Goal: Task Accomplishment & Management: Manage account settings

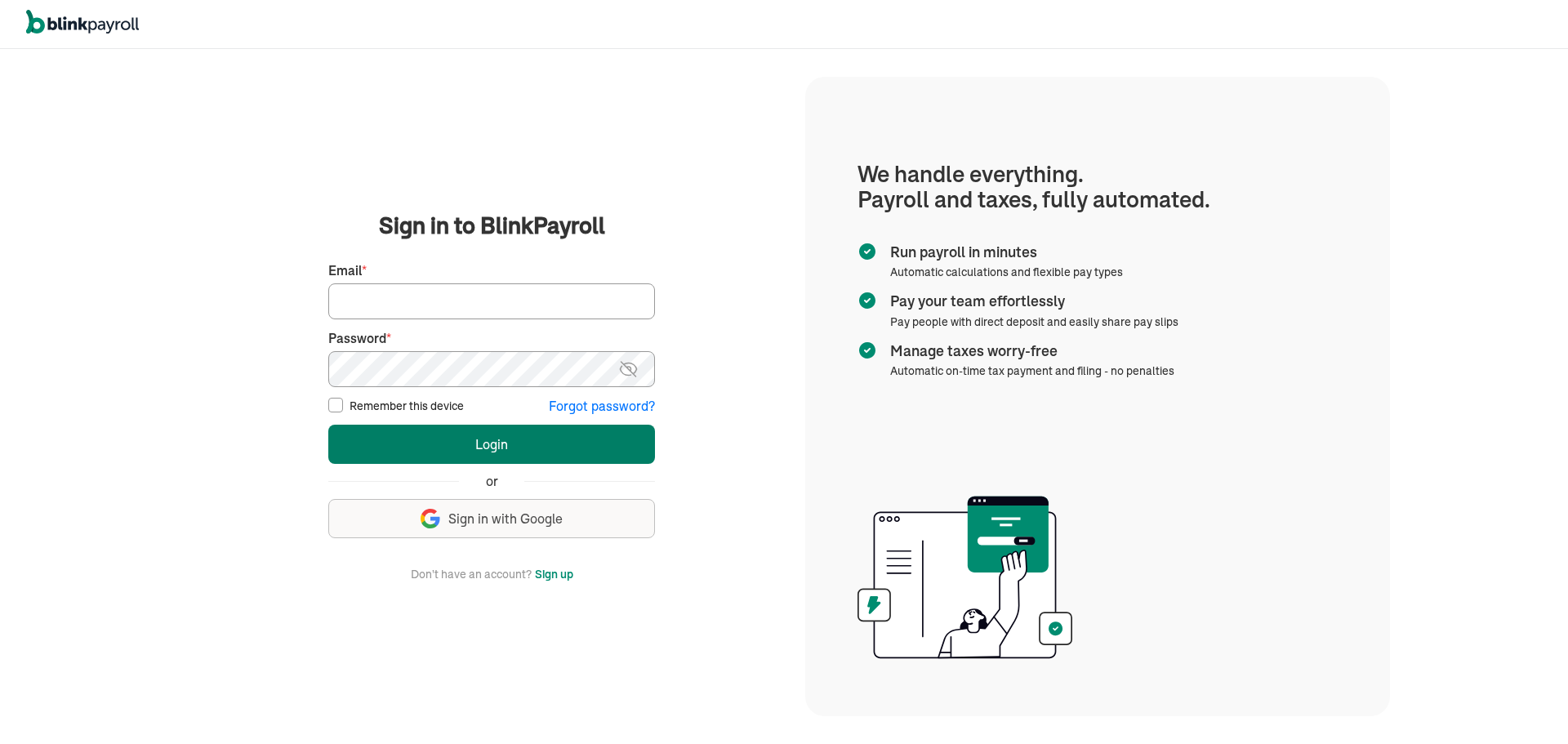
type input "jsaff122@gmail.com"
click at [451, 458] on button "Login" at bounding box center [491, 444] width 326 height 39
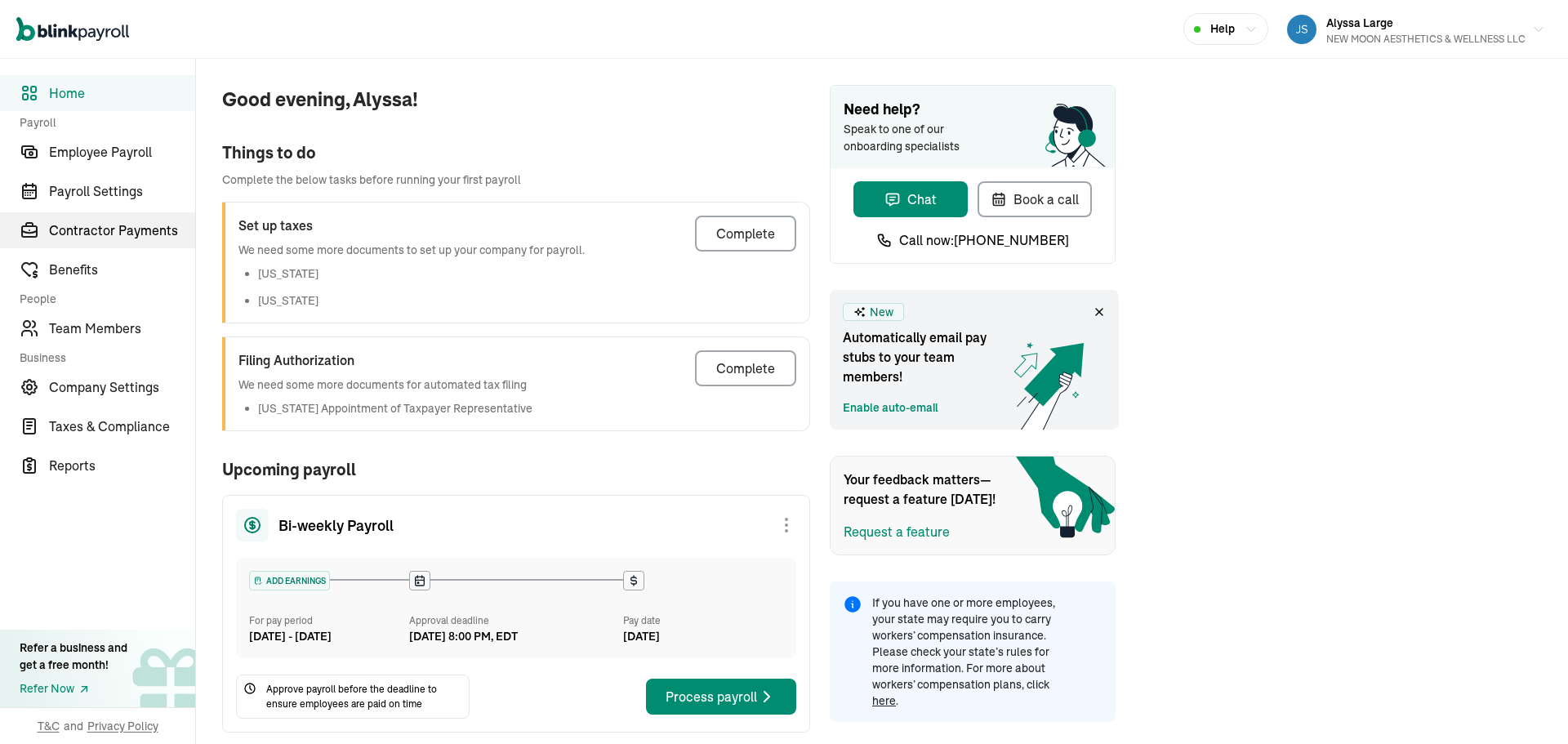
click at [119, 221] on span "Contractor Payments" at bounding box center [122, 230] width 146 height 20
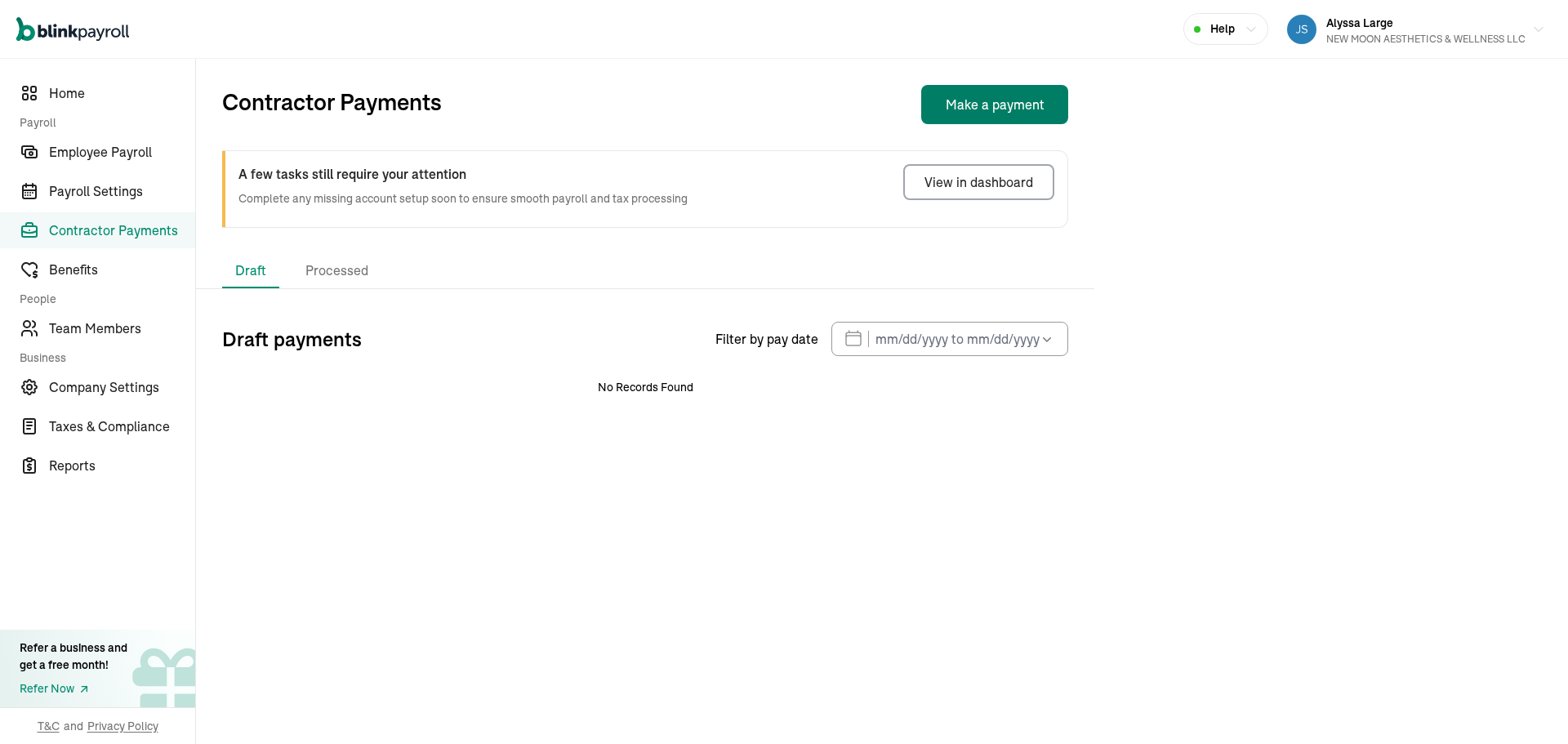
click at [985, 105] on button "Make a payment" at bounding box center [994, 104] width 147 height 39
select select "direct_deposit"
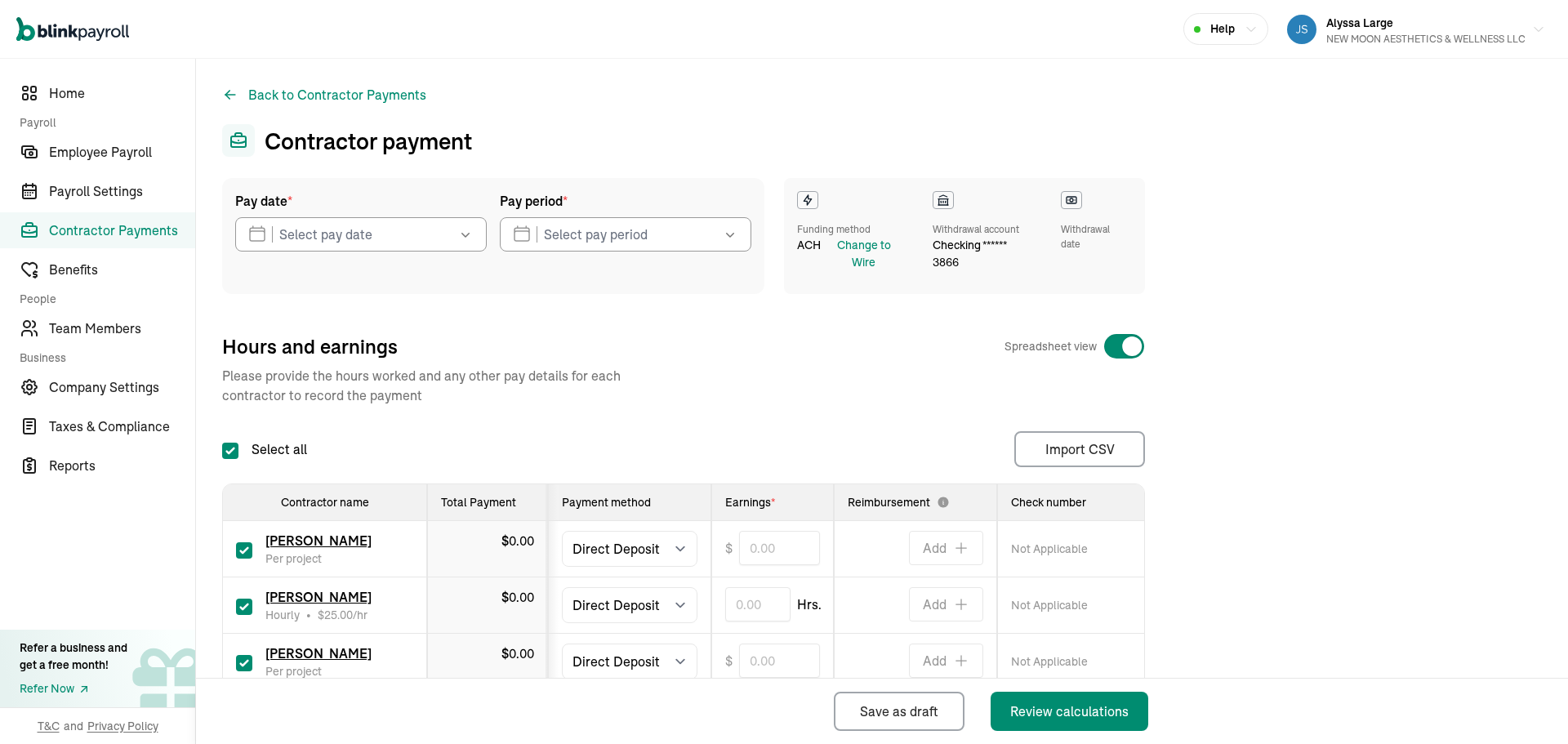
checkbox input "true"
click at [240, 658] on input "checkbox" at bounding box center [244, 662] width 16 height 16
checkbox input "false"
type input "0.00"
click at [762, 543] on input "text" at bounding box center [779, 548] width 81 height 35
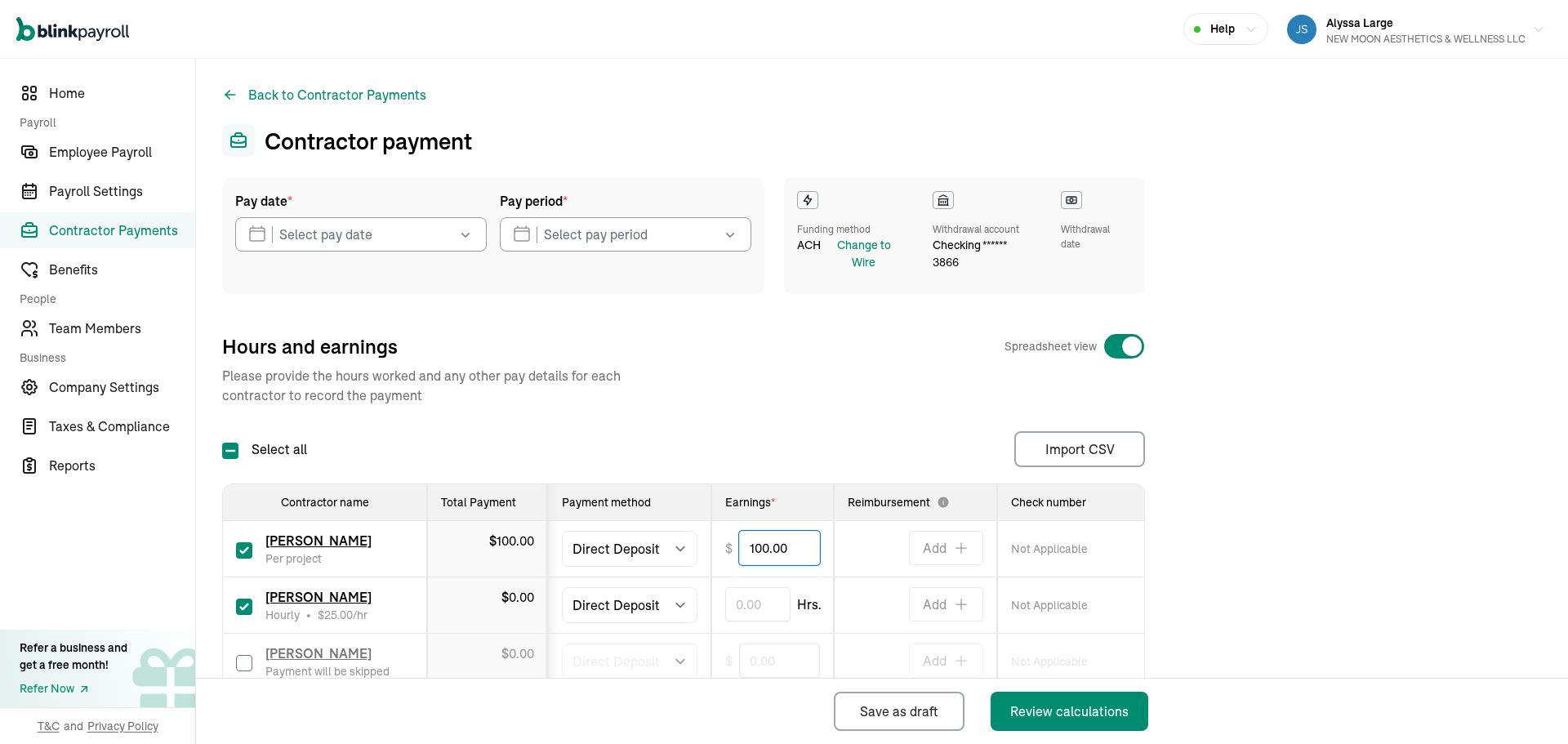
type input "100.00"
click at [761, 602] on input "text" at bounding box center [757, 604] width 65 height 35
click at [783, 447] on div "Select all Import CSV 1 Upload 2 Map Columns 3 Map Contractors Drop your file h…" at bounding box center [683, 449] width 923 height 36
type input "2.00"
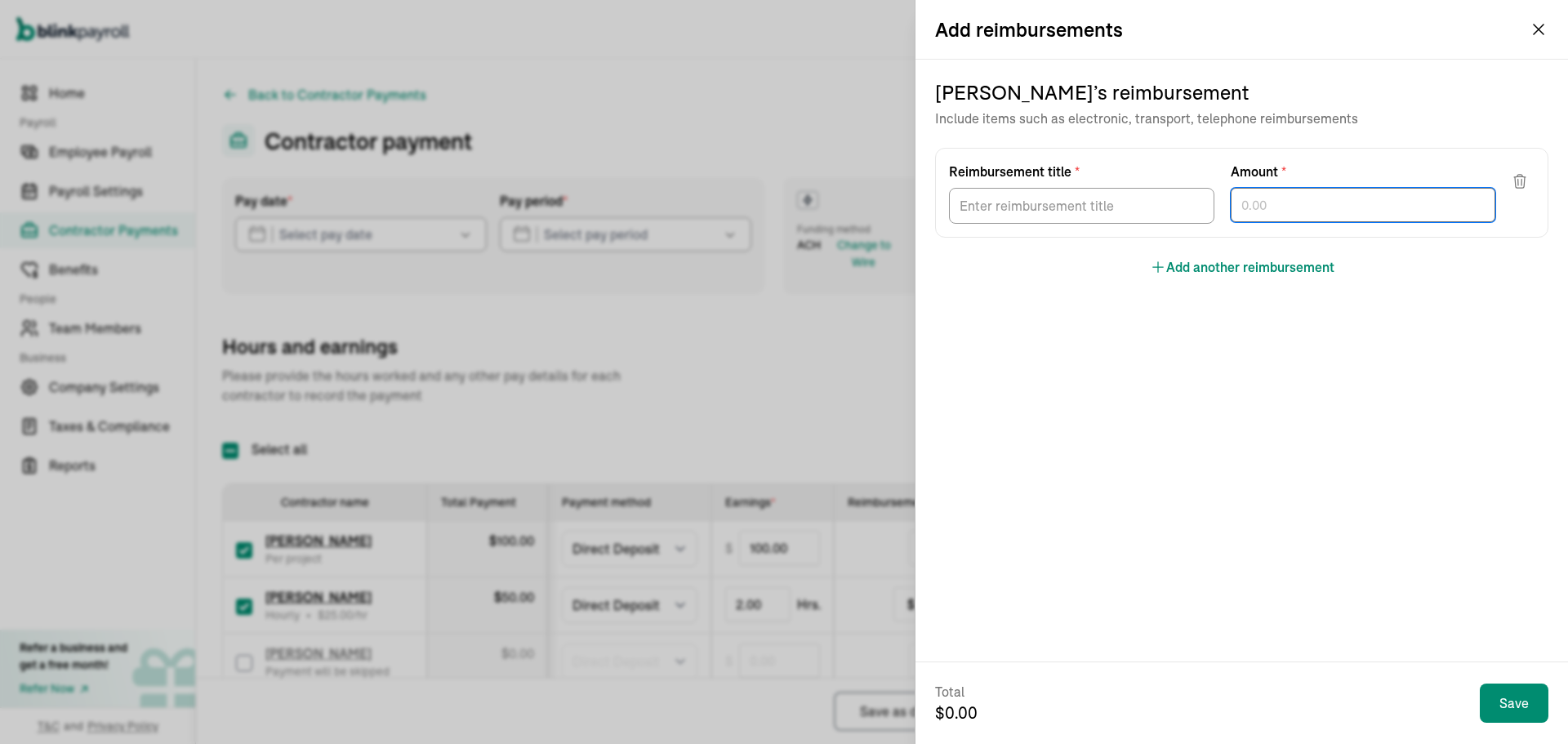
click at [1256, 210] on input "text" at bounding box center [1363, 205] width 266 height 35
type input "504.40"
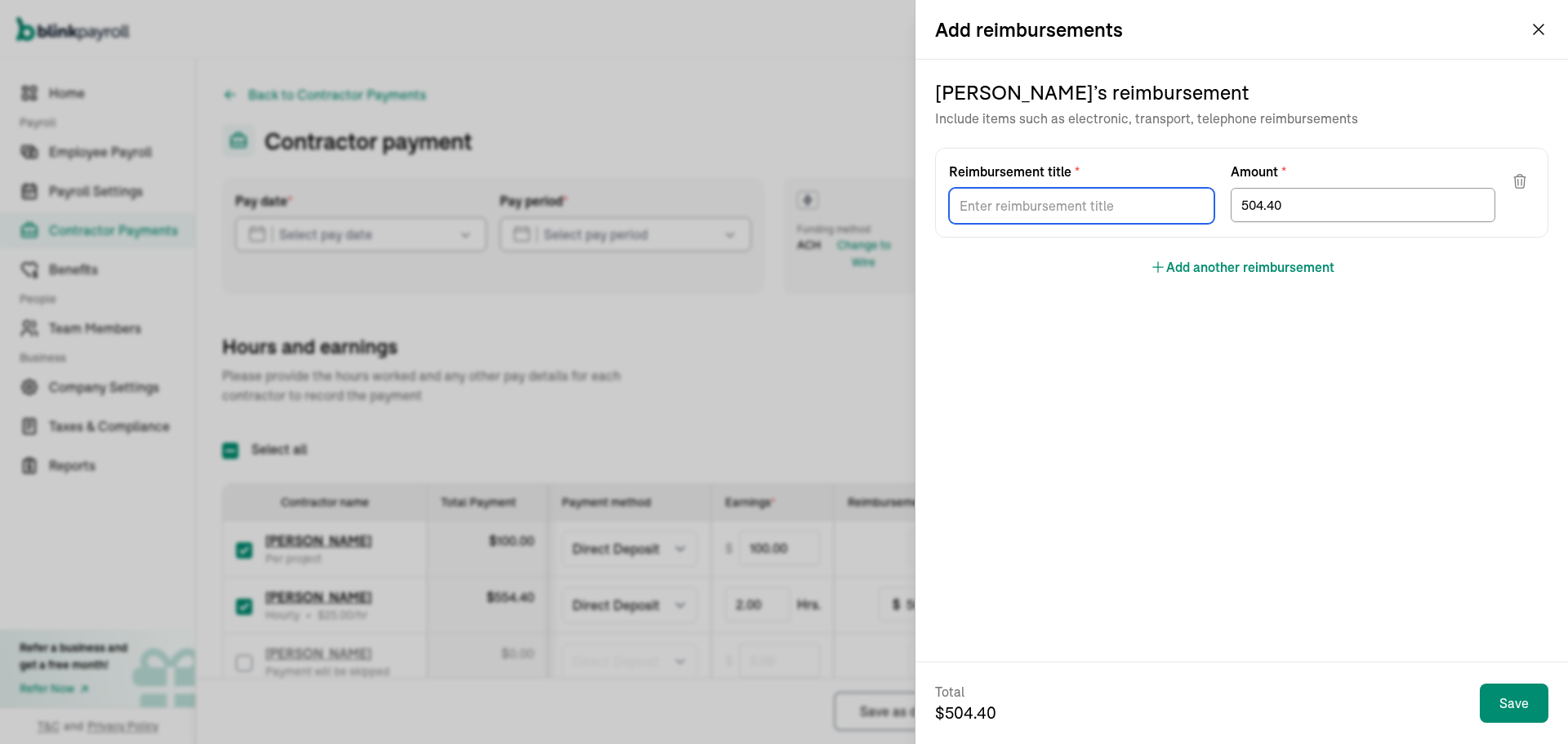
click at [1042, 213] on input "Reimbursement title *" at bounding box center [1082, 205] width 266 height 36
type input "Commission"
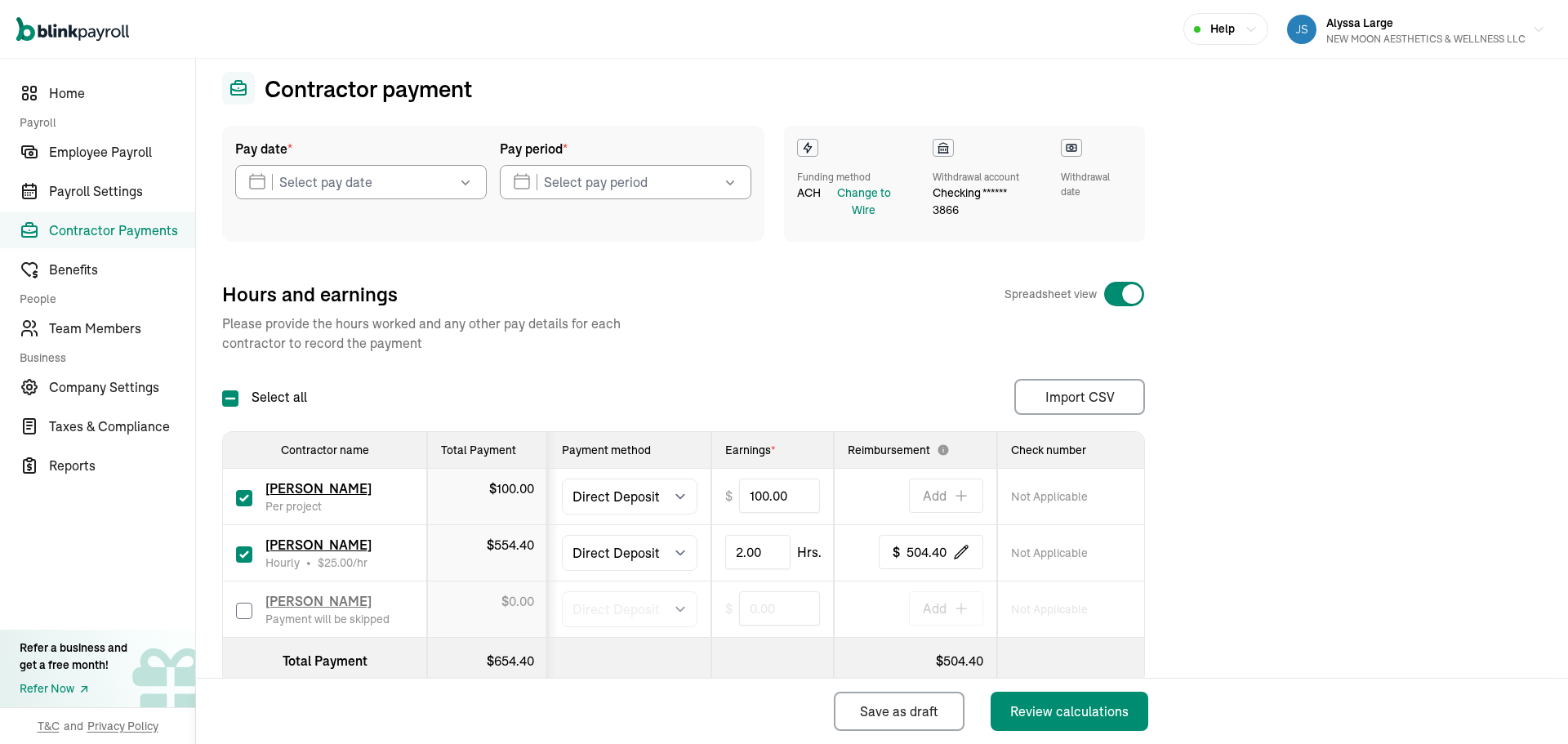
scroll to position [82, 0]
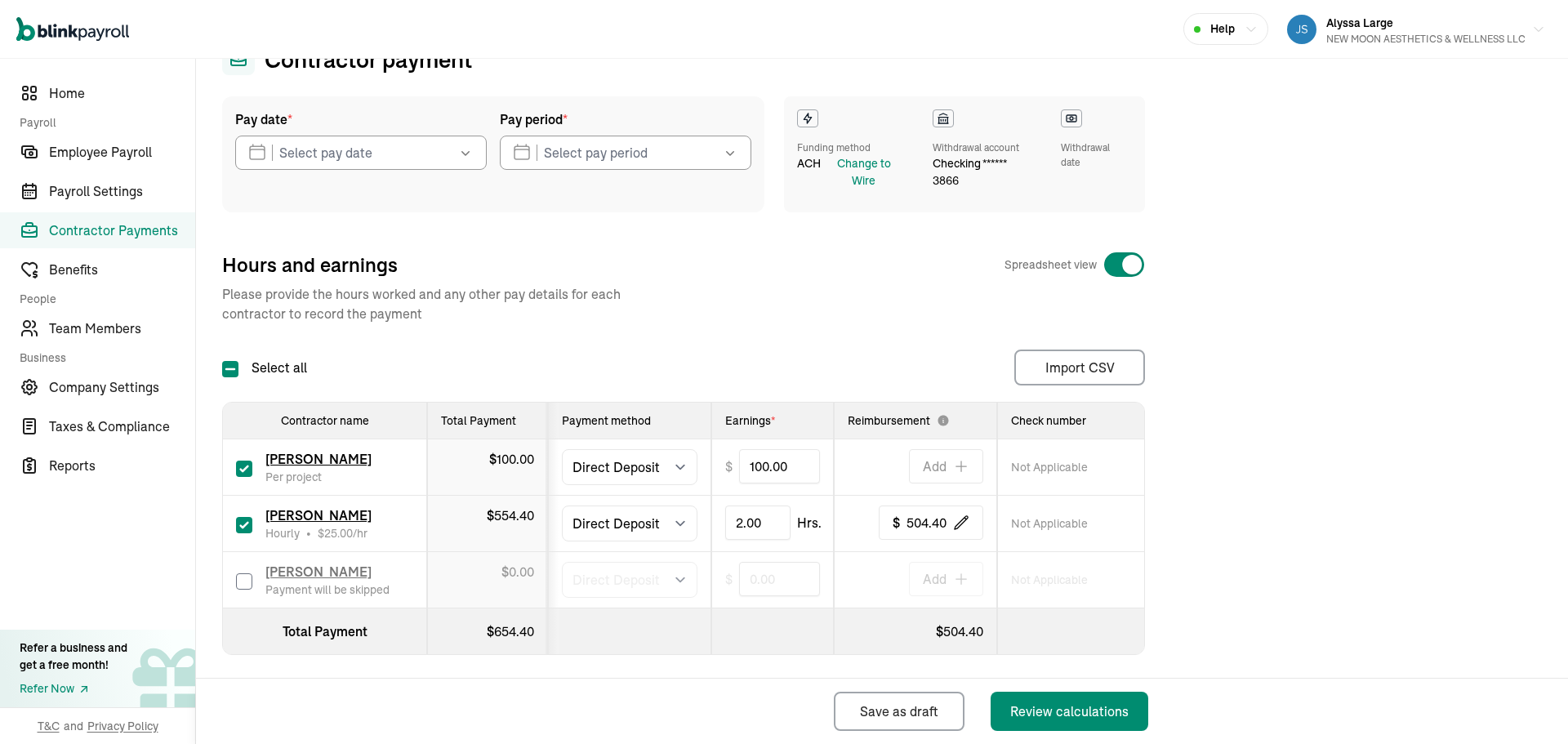
click at [469, 158] on icon "button" at bounding box center [465, 152] width 16 height 16
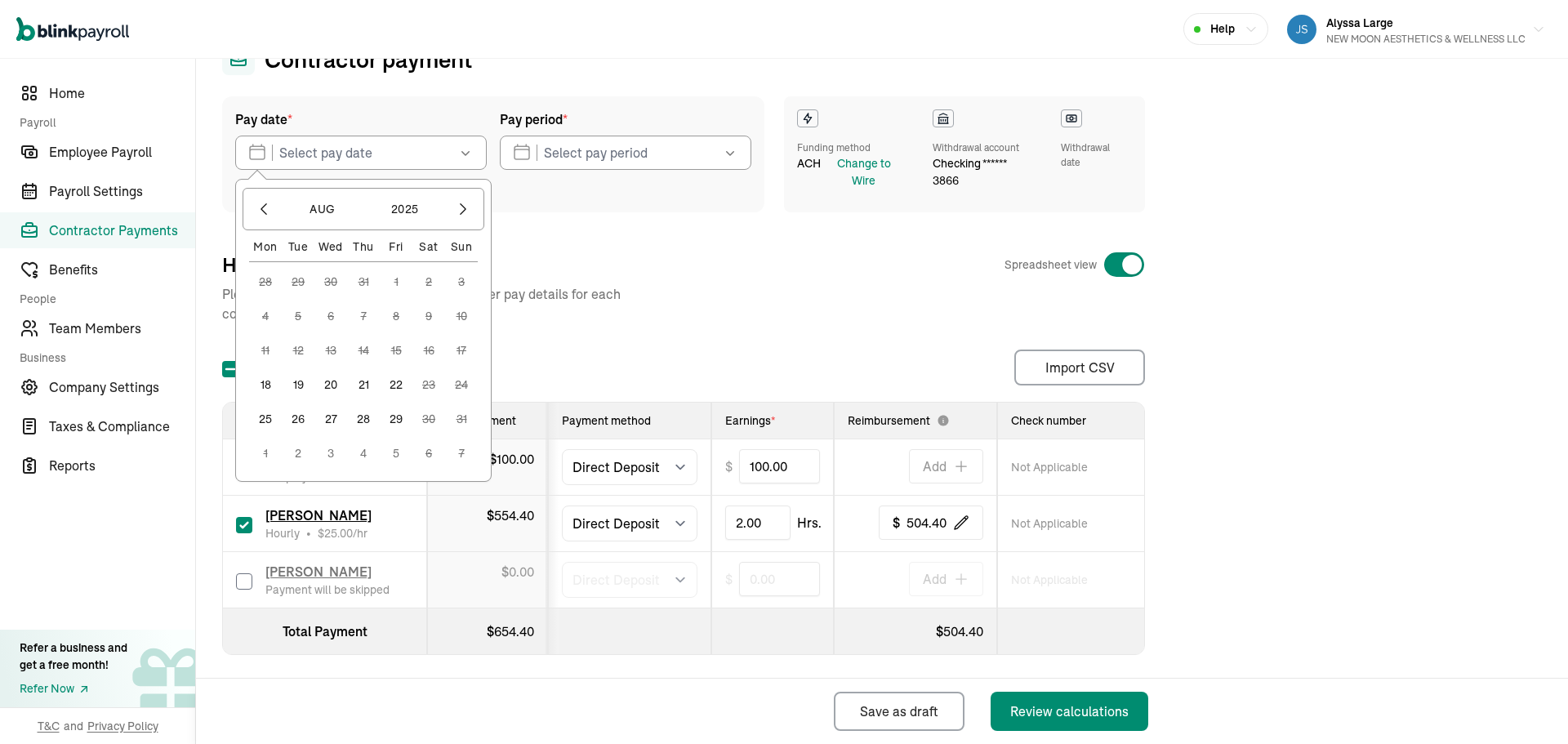
click at [267, 392] on button "18" at bounding box center [266, 385] width 33 height 33
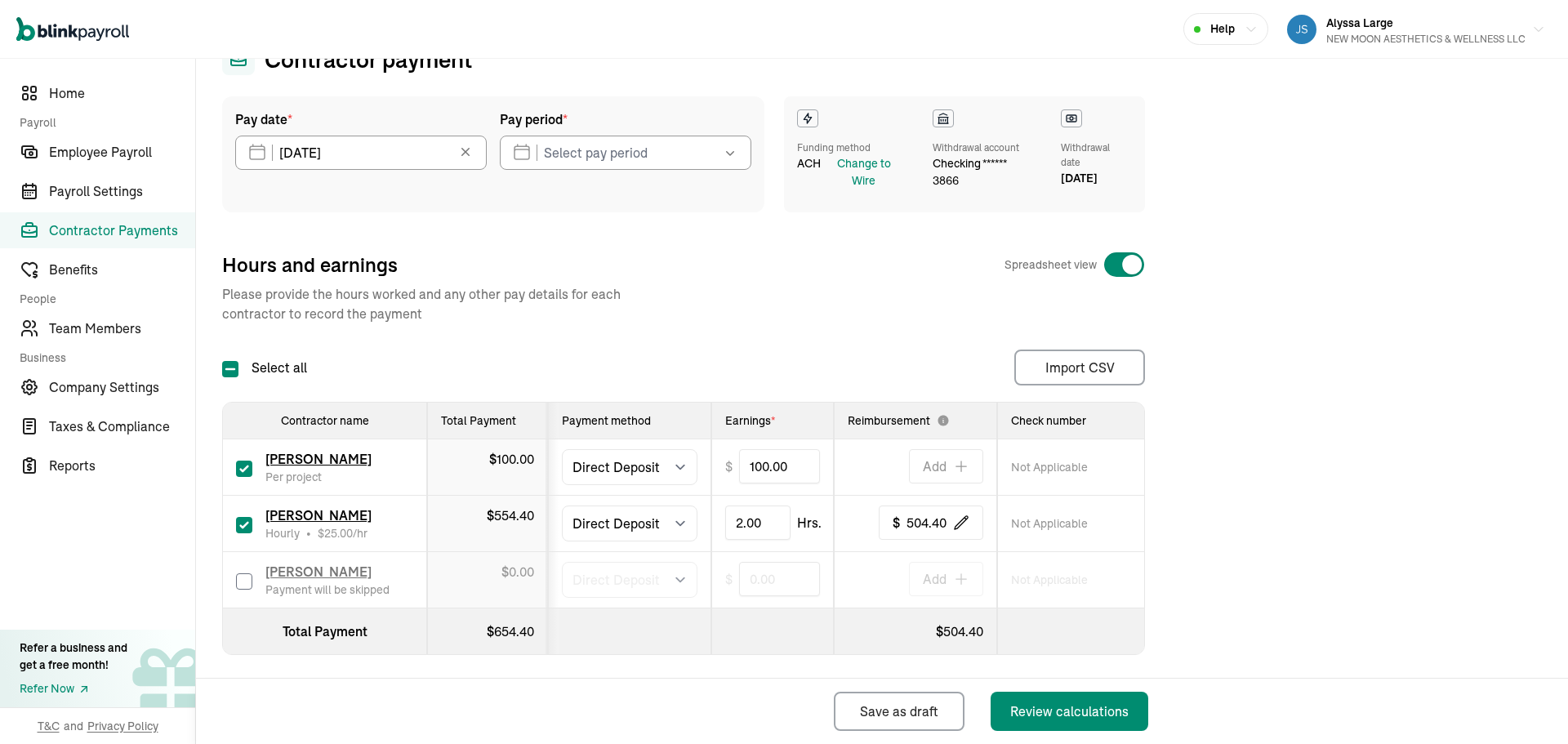
click at [723, 155] on icon "button" at bounding box center [729, 152] width 16 height 16
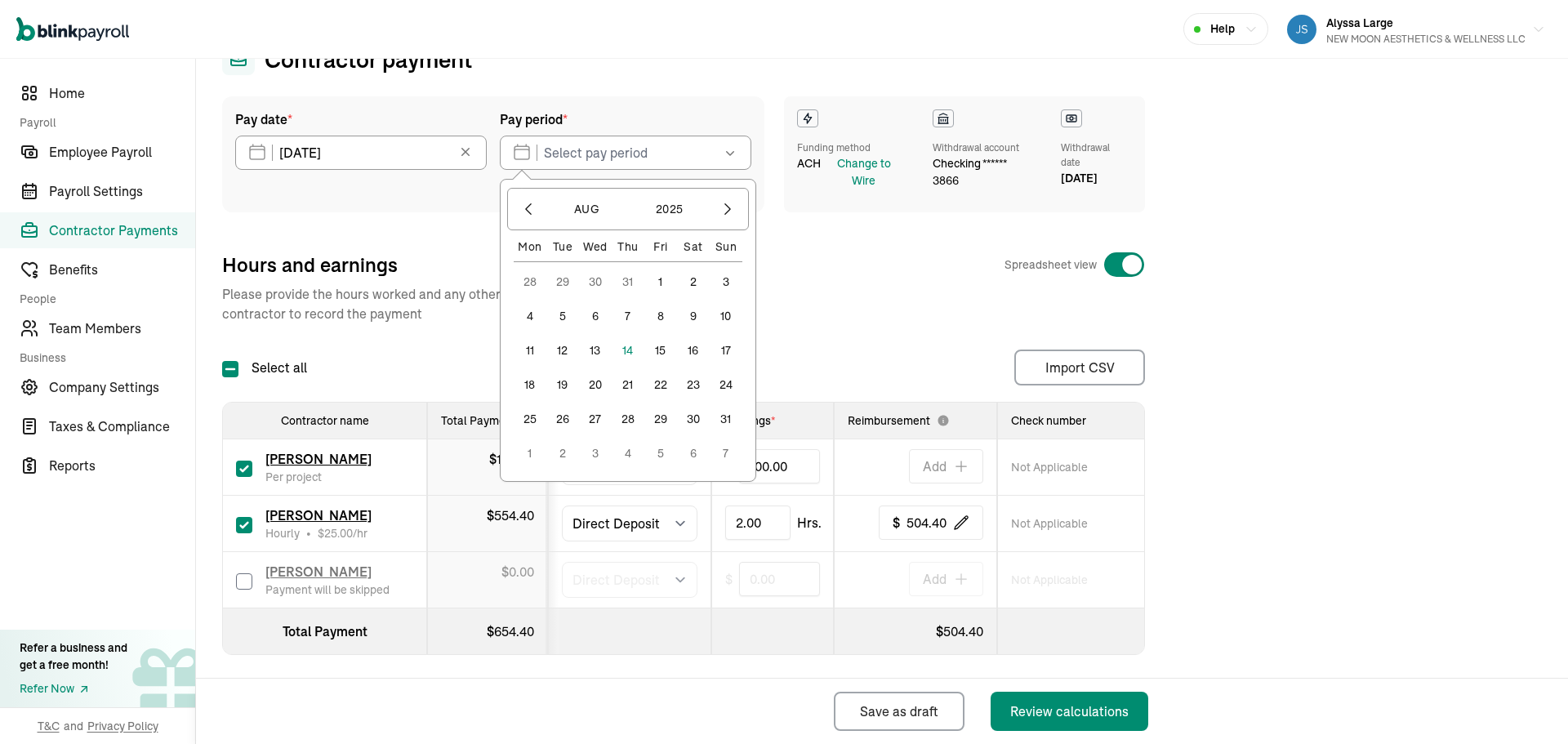
click at [694, 316] on button "9" at bounding box center [694, 316] width 33 height 33
click at [665, 348] on button "15" at bounding box center [661, 351] width 33 height 33
type input "[DATE] - [DATE]"
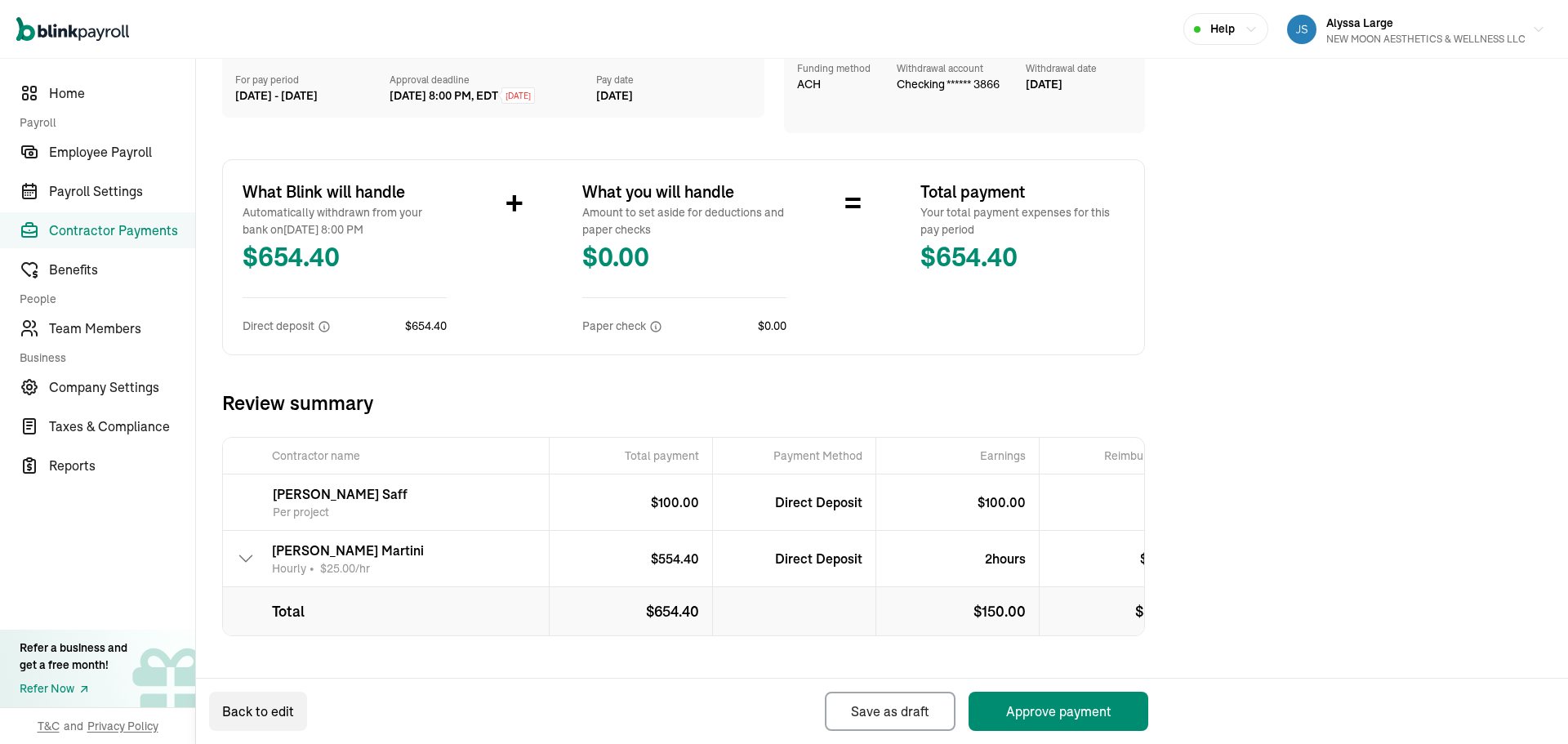
scroll to position [174, 0]
click at [1036, 706] on button "Approve payment" at bounding box center [1057, 711] width 180 height 39
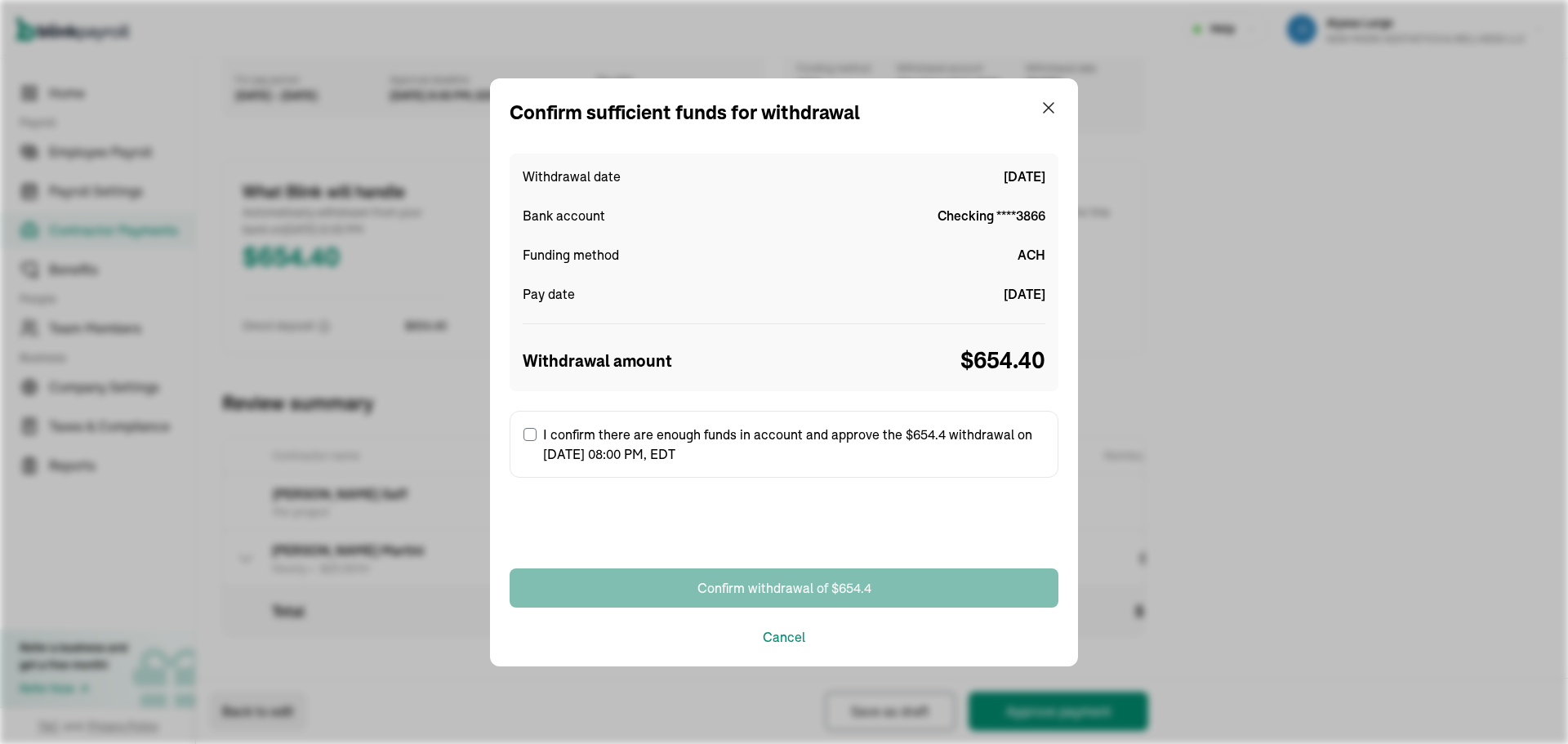
click at [533, 432] on input "I confirm there are enough funds in account and approve the $654.4 withdrawal o…" at bounding box center [530, 434] width 13 height 13
checkbox input "true"
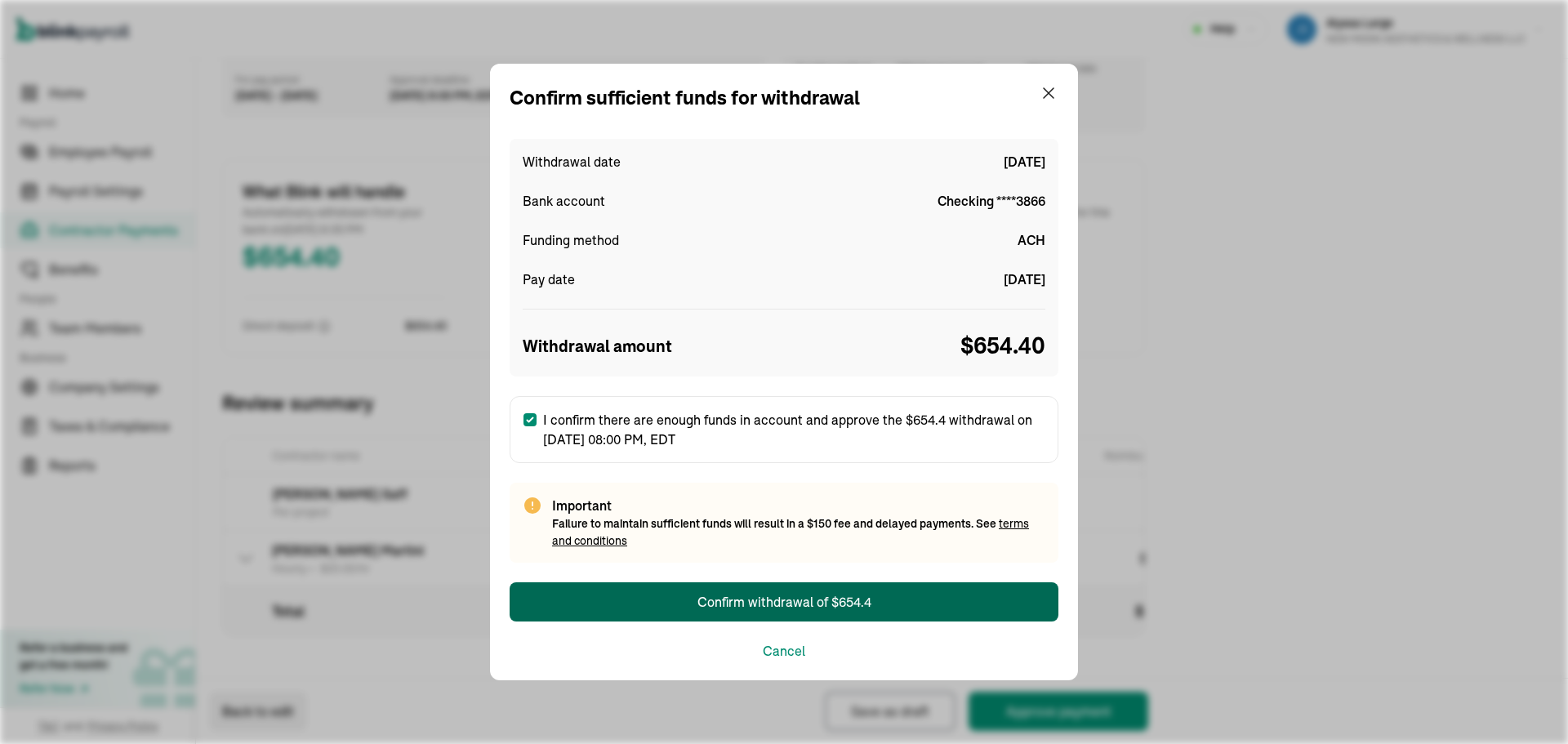
click at [736, 603] on div "Confirm withdrawal of $654.4" at bounding box center [784, 602] width 174 height 20
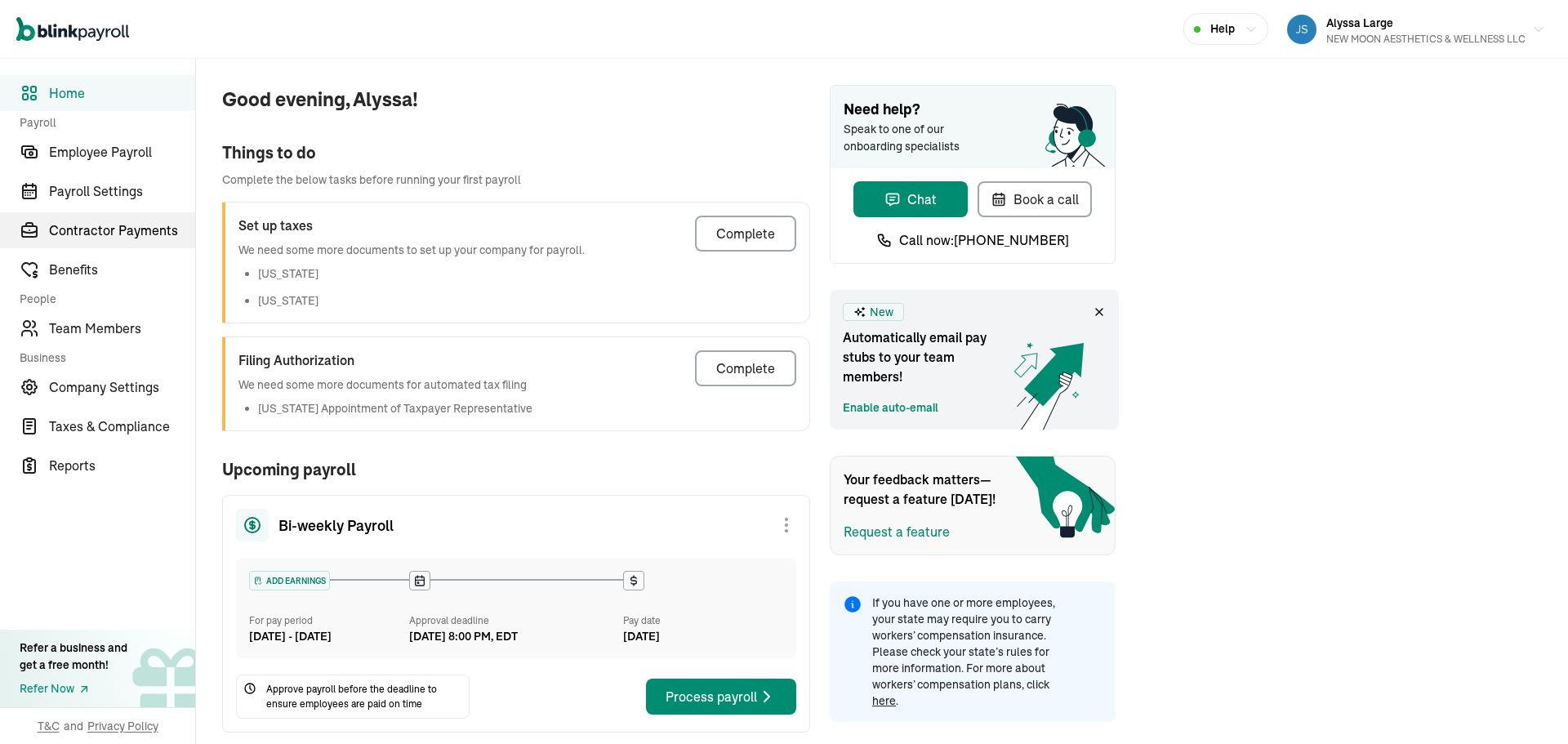
click at [119, 221] on span "Contractor Payments" at bounding box center [122, 230] width 146 height 20
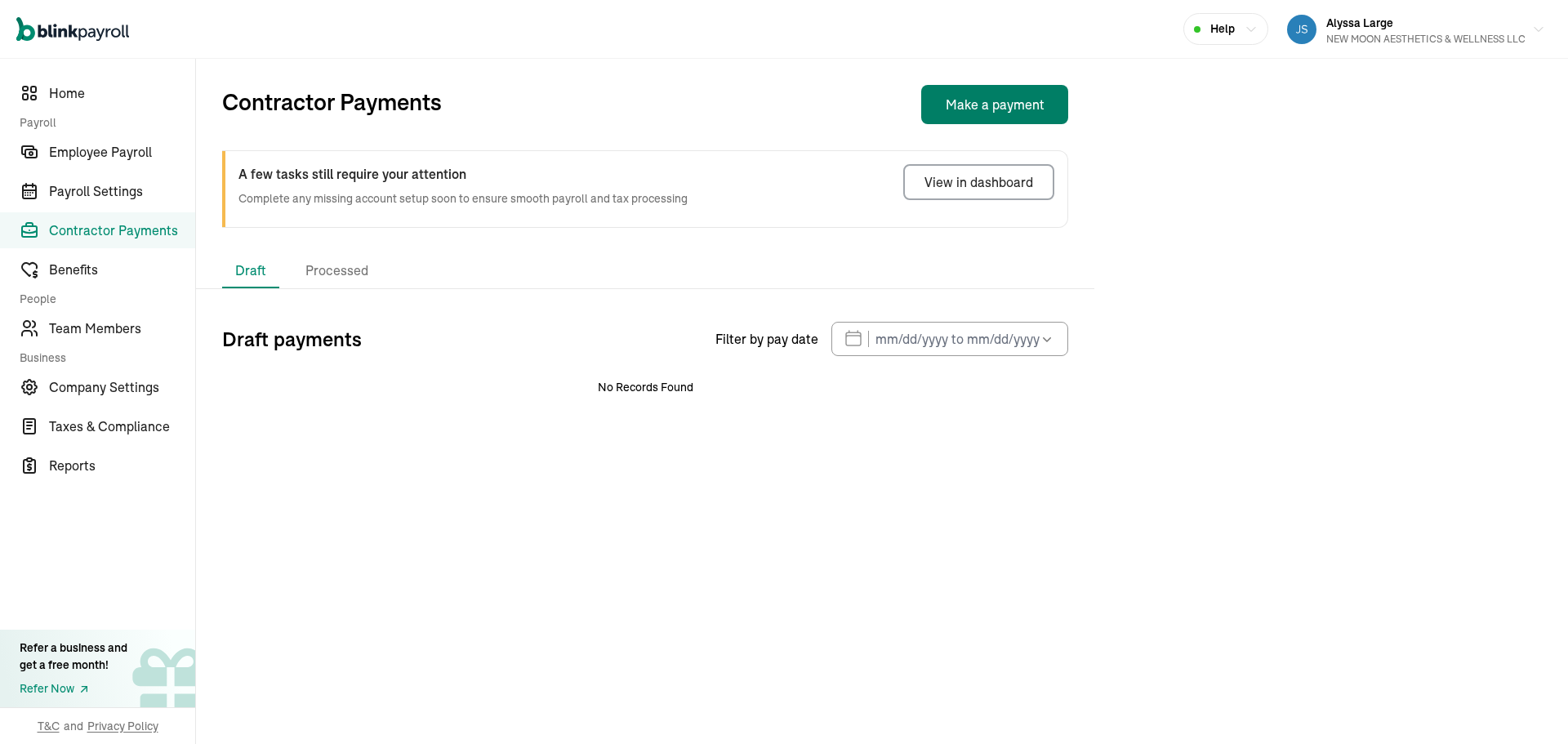
click at [985, 105] on button "Make a payment" at bounding box center [994, 104] width 147 height 39
select select "direct_deposit"
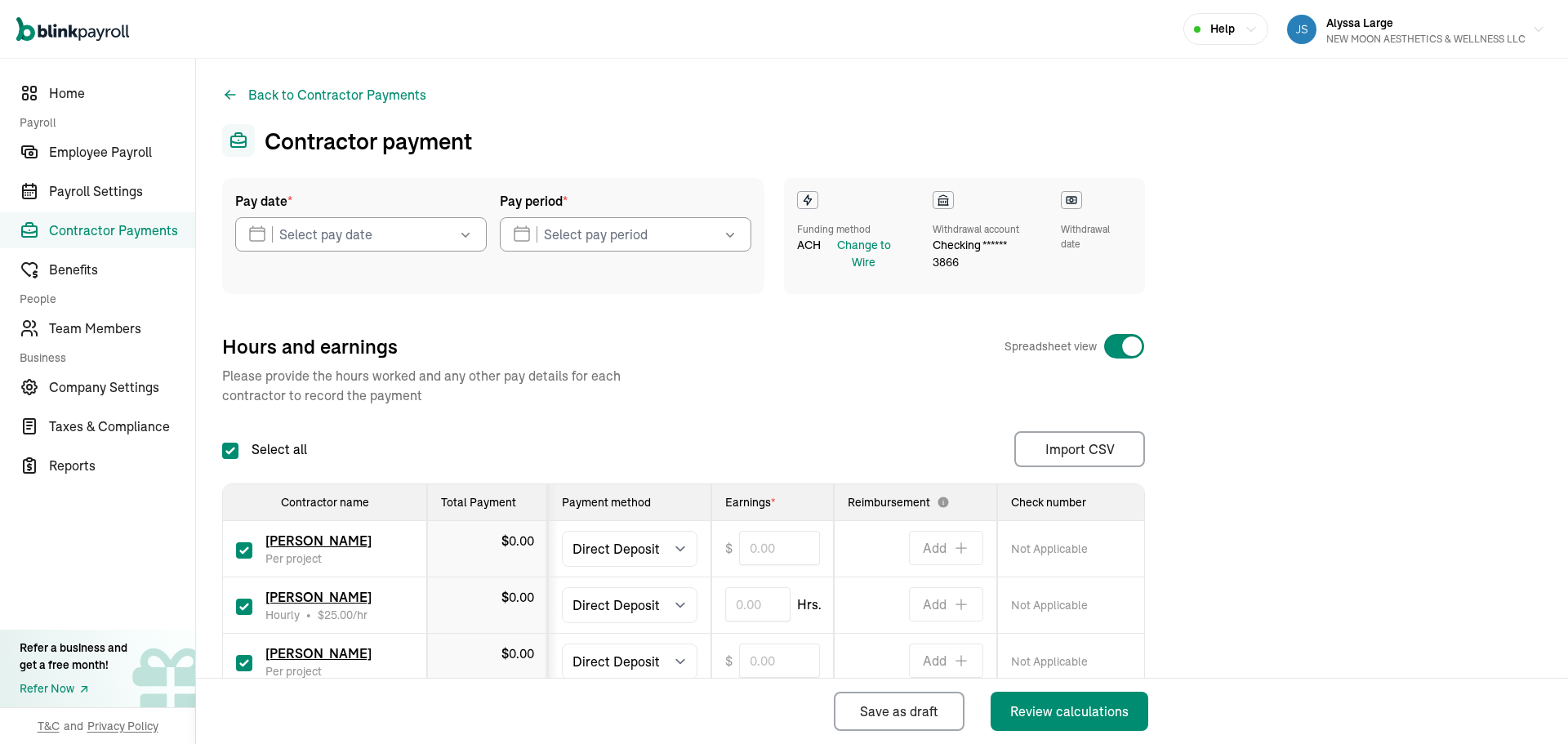
checkbox input "true"
click at [240, 658] on input "checkbox" at bounding box center [244, 662] width 16 height 16
checkbox input "false"
type input "0.00"
click at [762, 543] on input "text" at bounding box center [779, 548] width 81 height 35
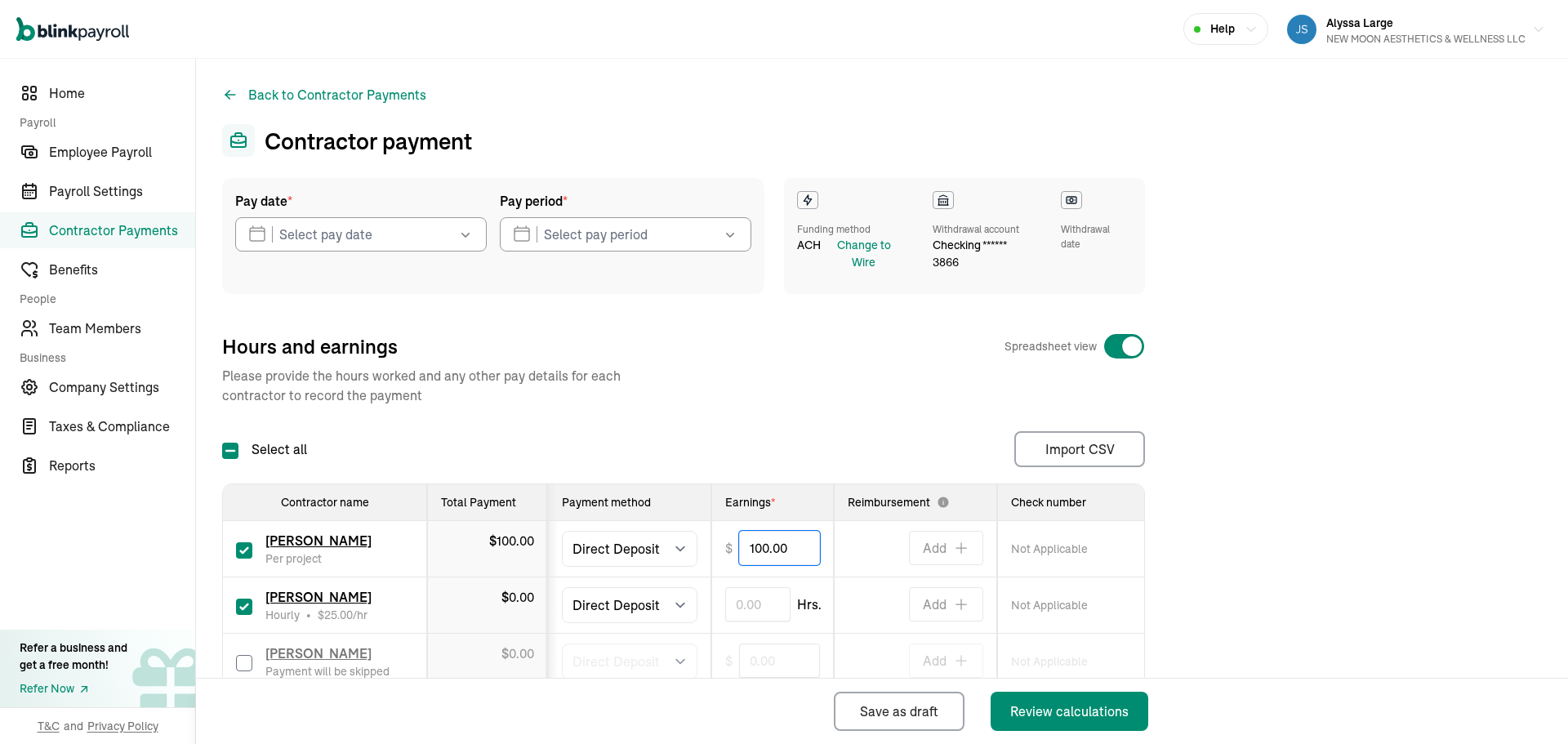
type input "100.00"
click at [761, 602] on input "text" at bounding box center [757, 604] width 65 height 35
click at [783, 447] on div "Select all Import CSV 1 Upload 2 Map Columns 3 Map Contractors Drop your file h…" at bounding box center [683, 449] width 923 height 36
type input "2.00"
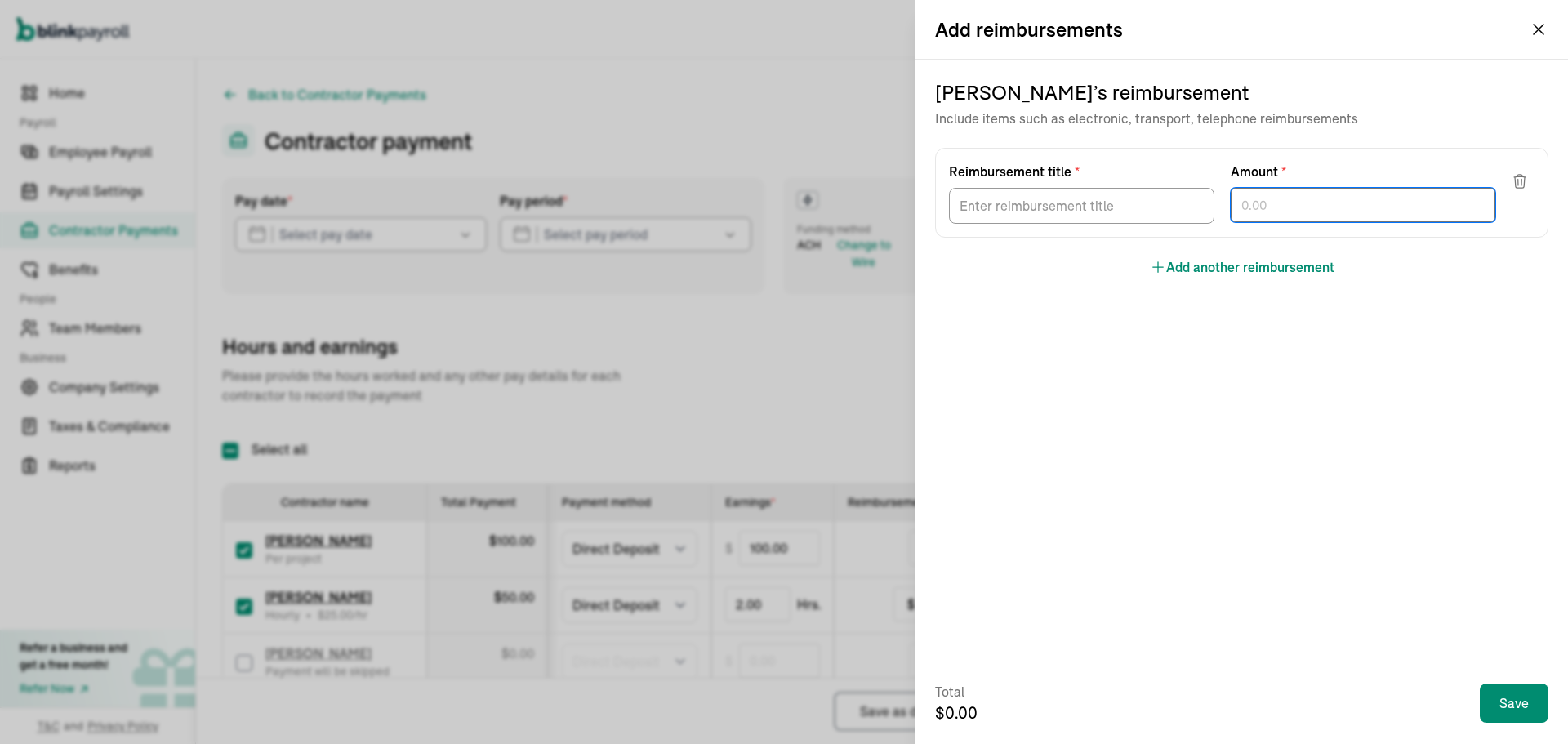
click at [1256, 210] on input "text" at bounding box center [1363, 205] width 266 height 35
type input "504.40"
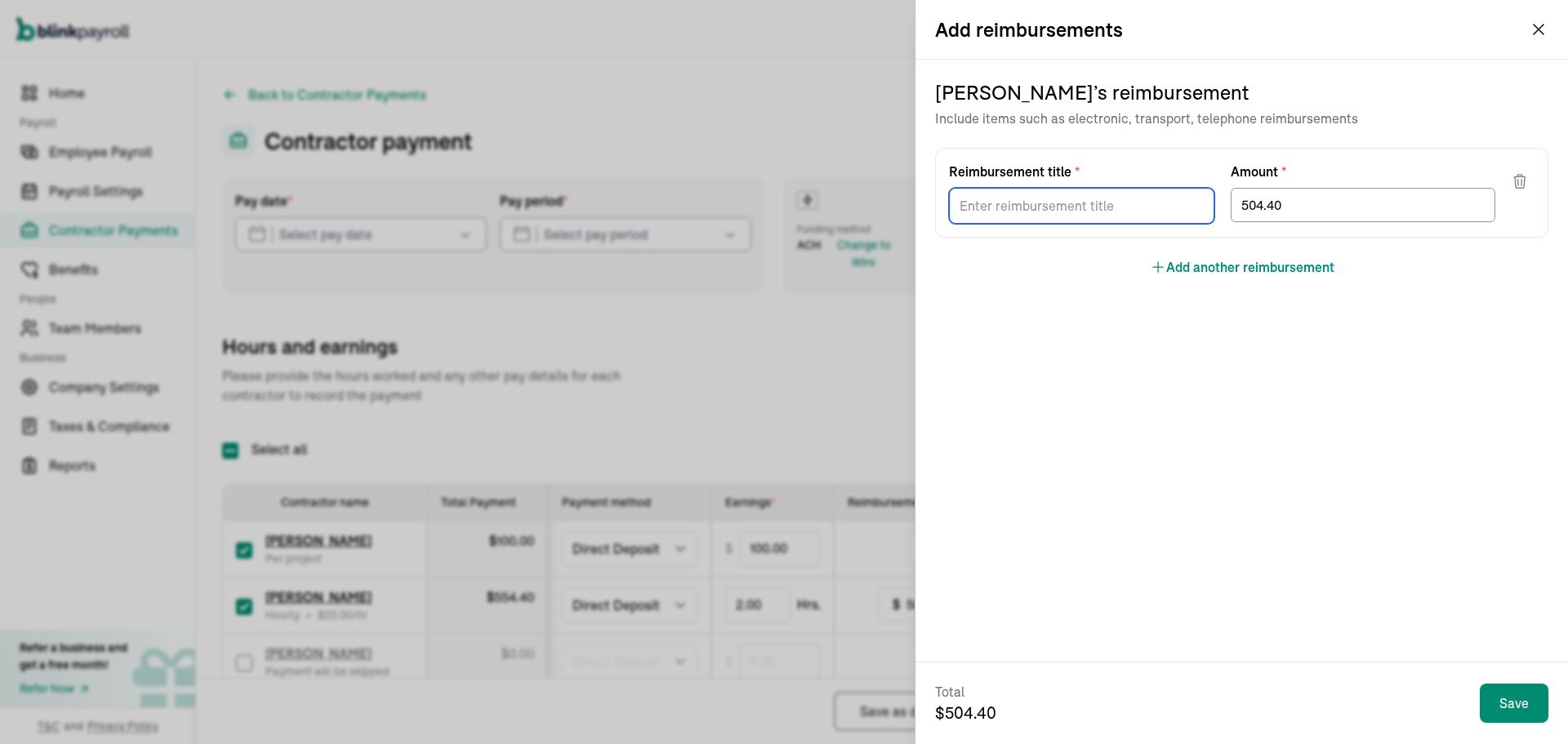
click at [1042, 213] on input "Reimbursement title *" at bounding box center [1082, 205] width 266 height 36
type input "Commission"
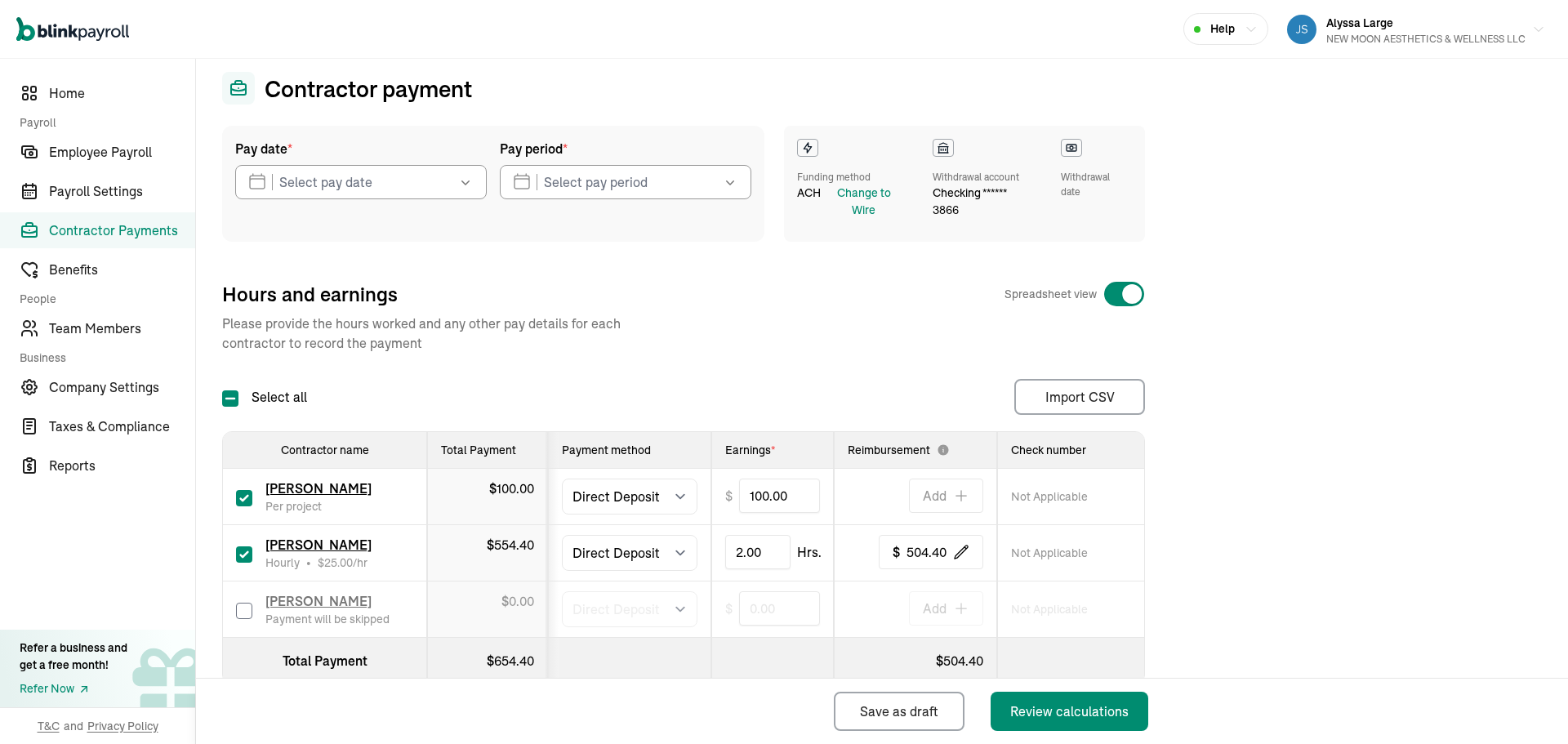
scroll to position [82, 0]
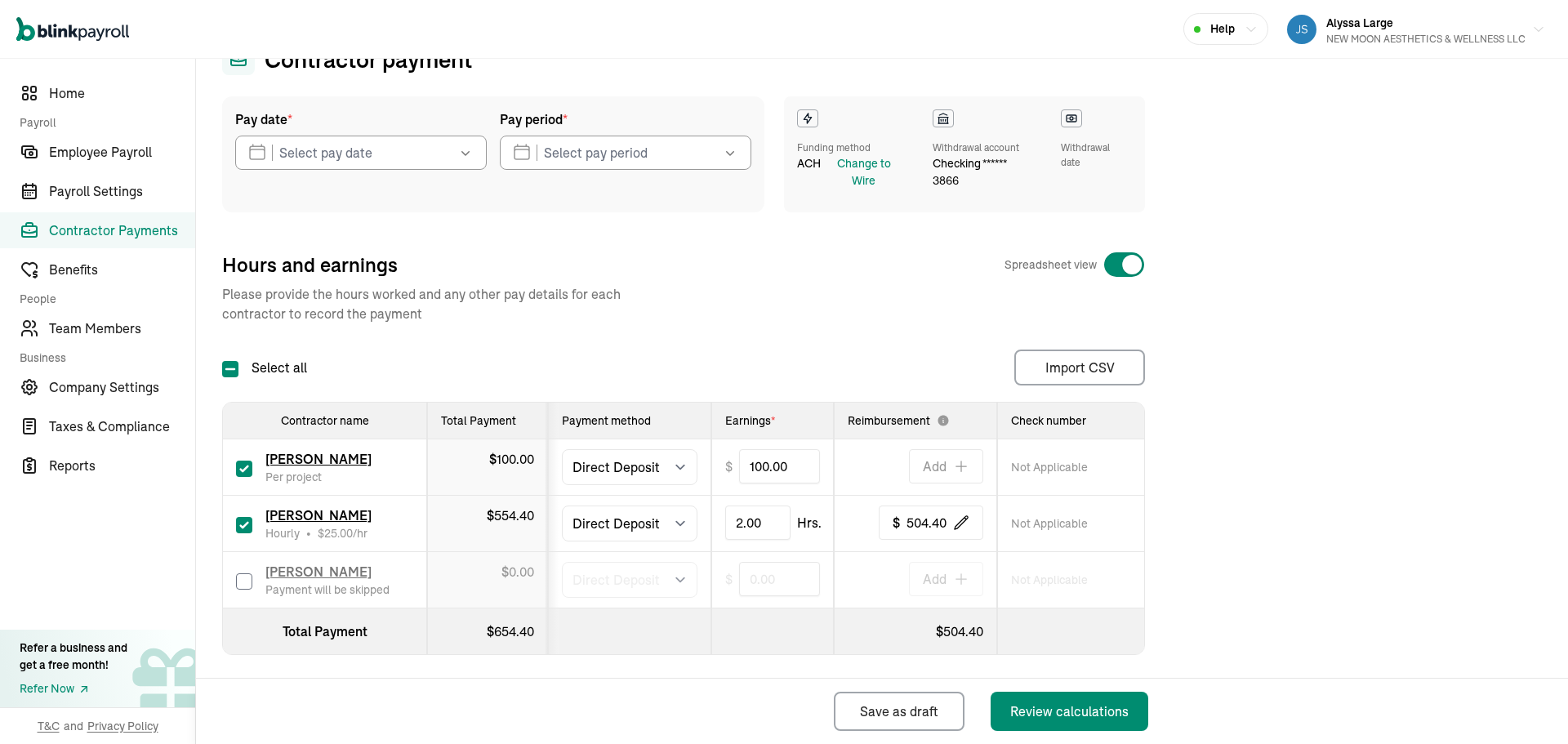
click at [469, 158] on icon "button" at bounding box center [465, 152] width 16 height 16
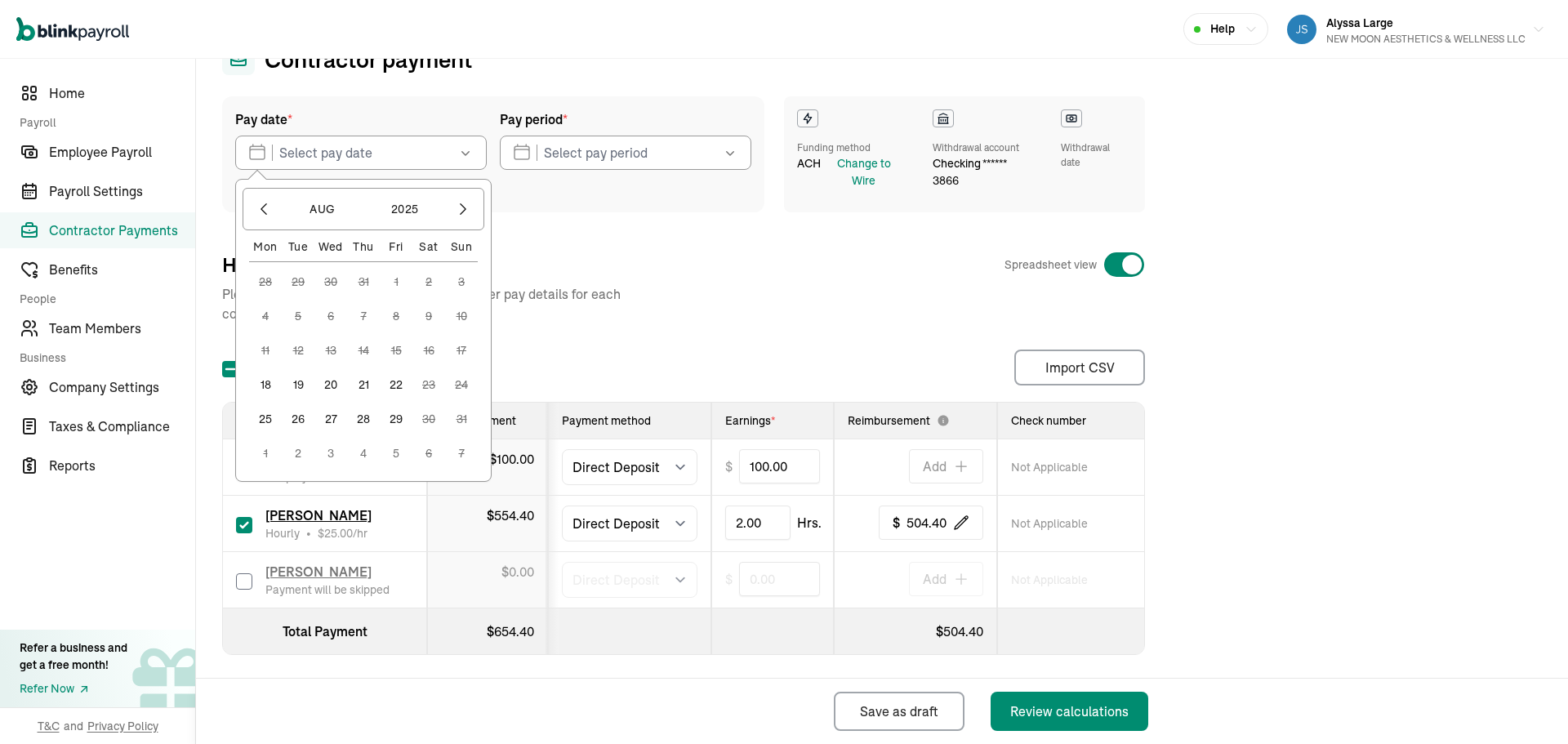
click at [267, 392] on button "18" at bounding box center [266, 385] width 33 height 33
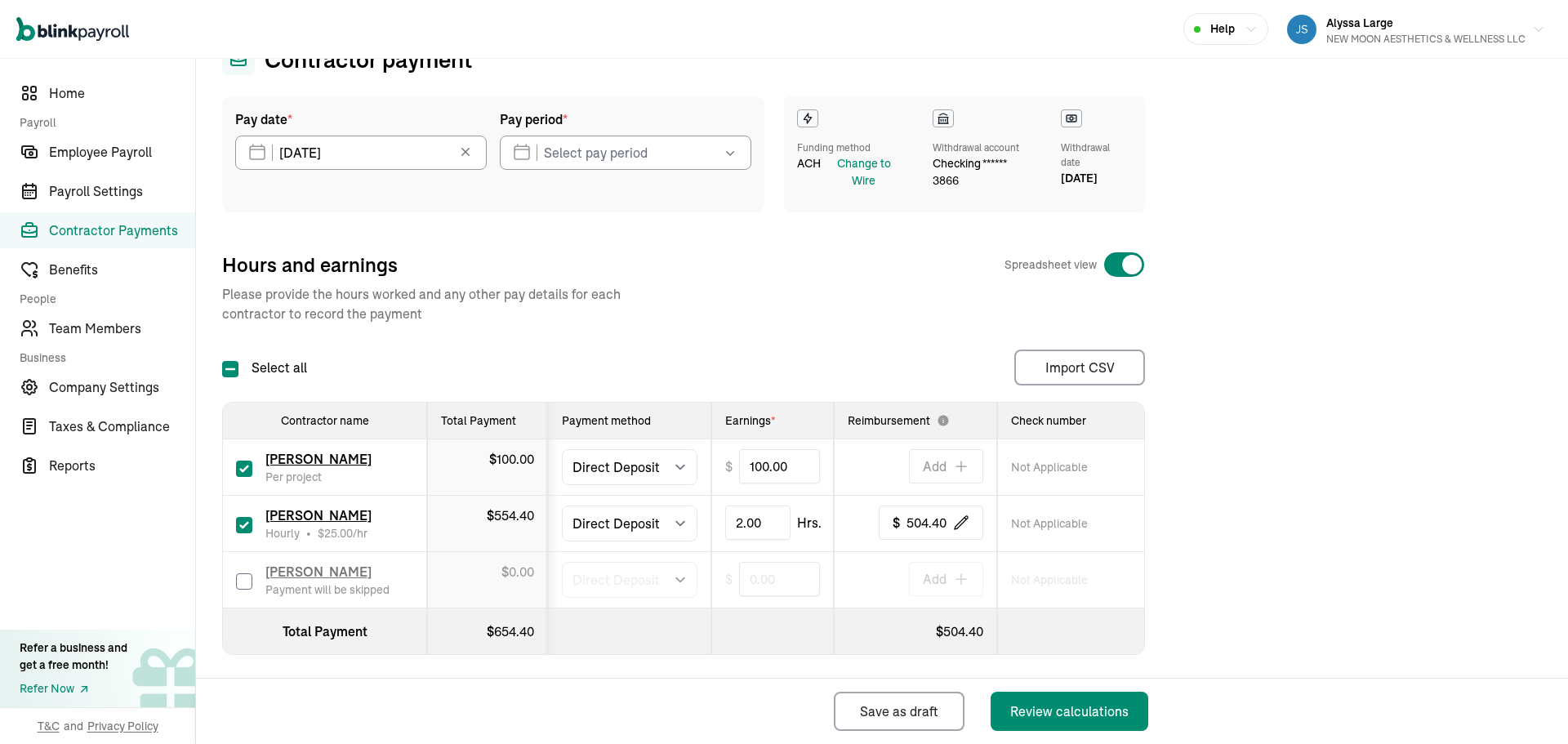
click at [723, 155] on icon "button" at bounding box center [729, 152] width 16 height 16
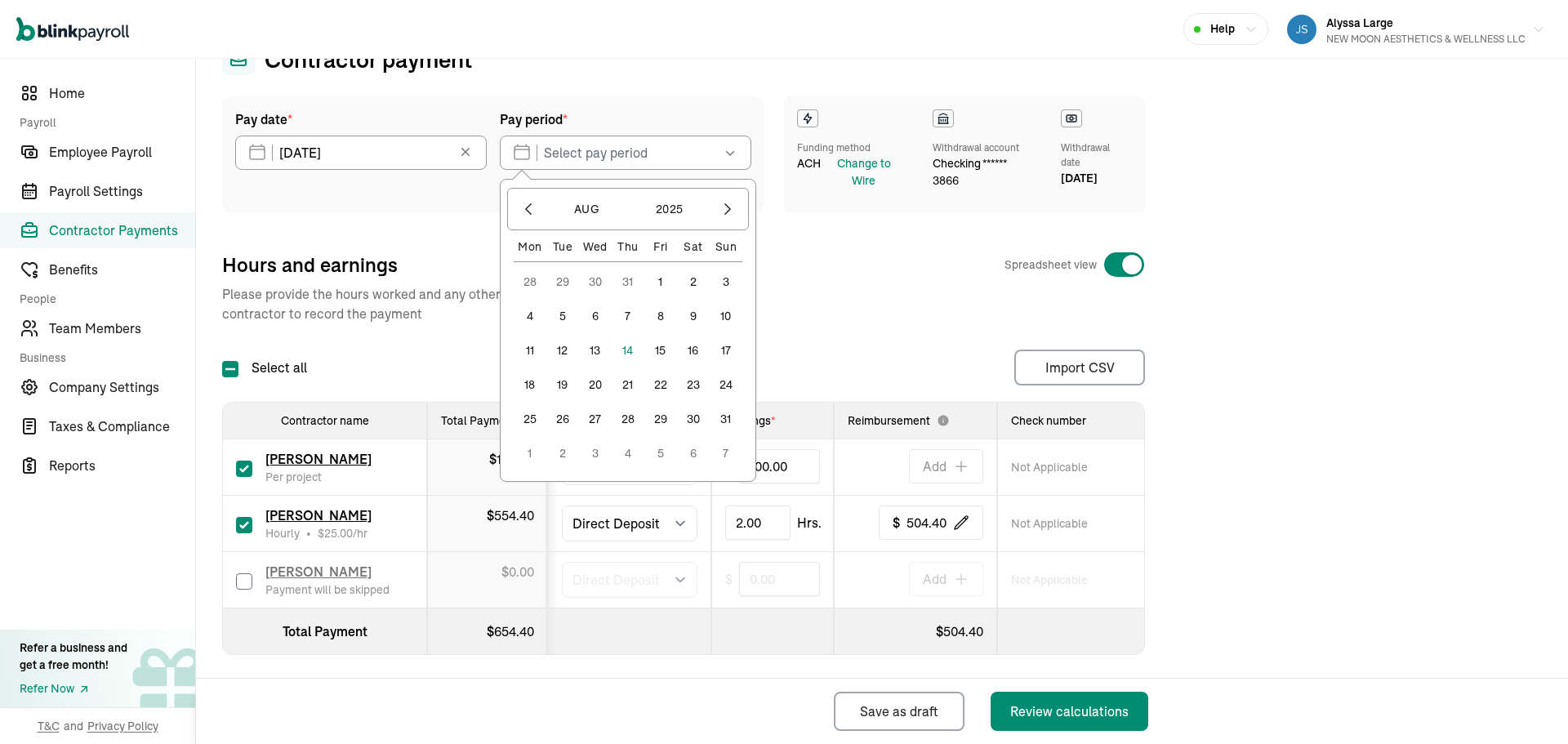
click at [694, 316] on button "9" at bounding box center [694, 316] width 33 height 33
click at [665, 348] on button "15" at bounding box center [661, 351] width 33 height 33
type input "[DATE] - [DATE]"
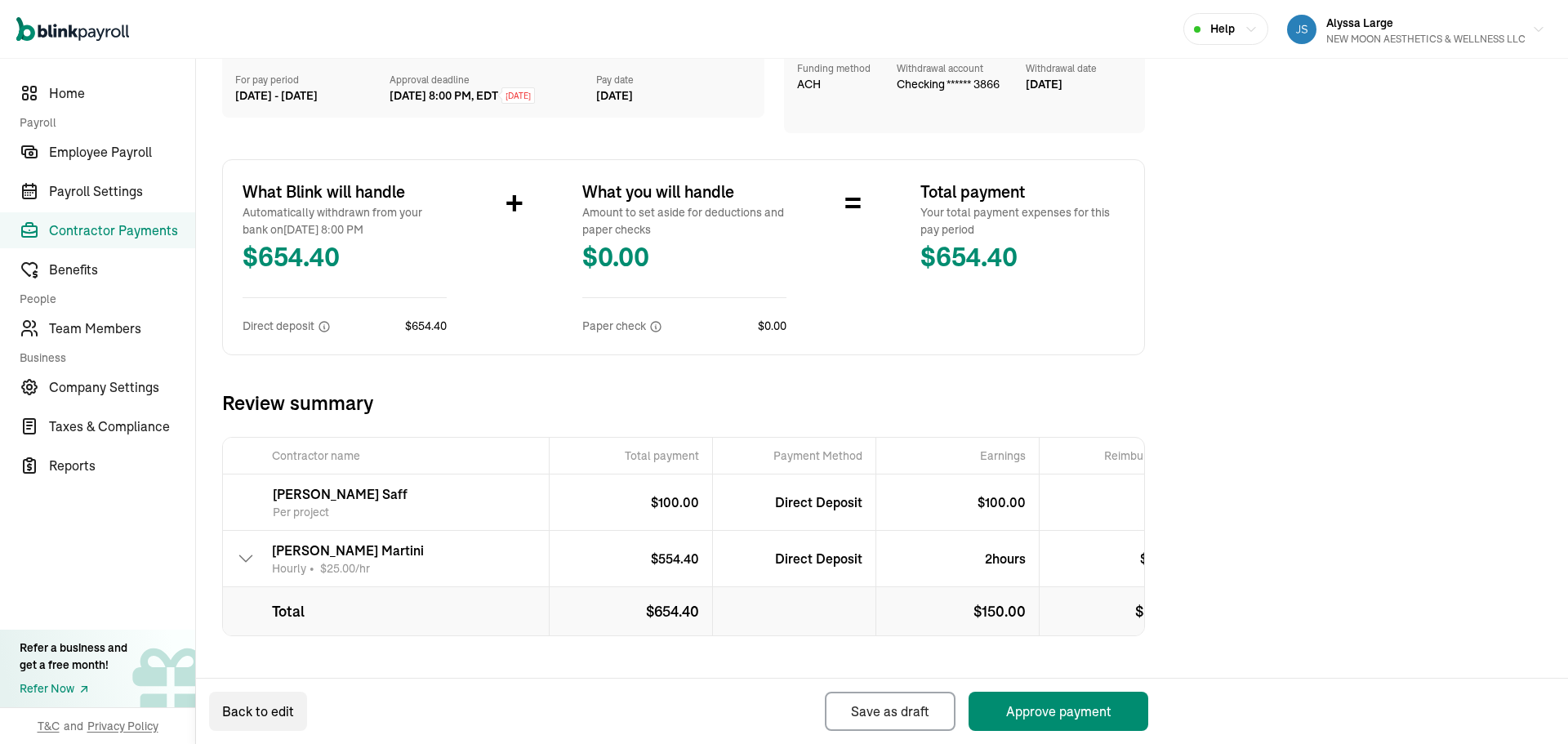
scroll to position [174, 0]
click at [1036, 706] on button "Approve payment" at bounding box center [1057, 711] width 180 height 39
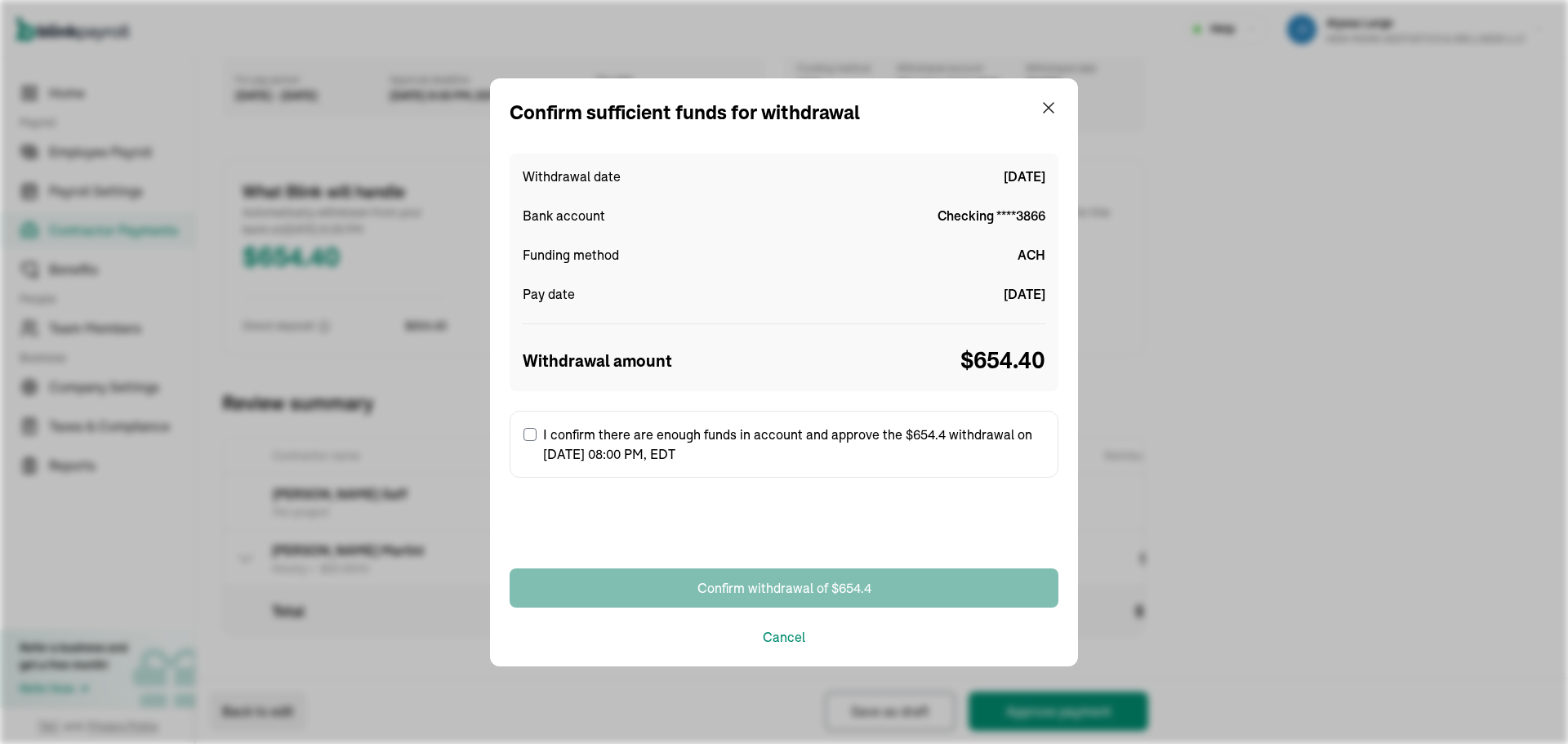
click at [533, 432] on input "I confirm there are enough funds in account and approve the $654.4 withdrawal o…" at bounding box center [530, 434] width 13 height 13
checkbox input "true"
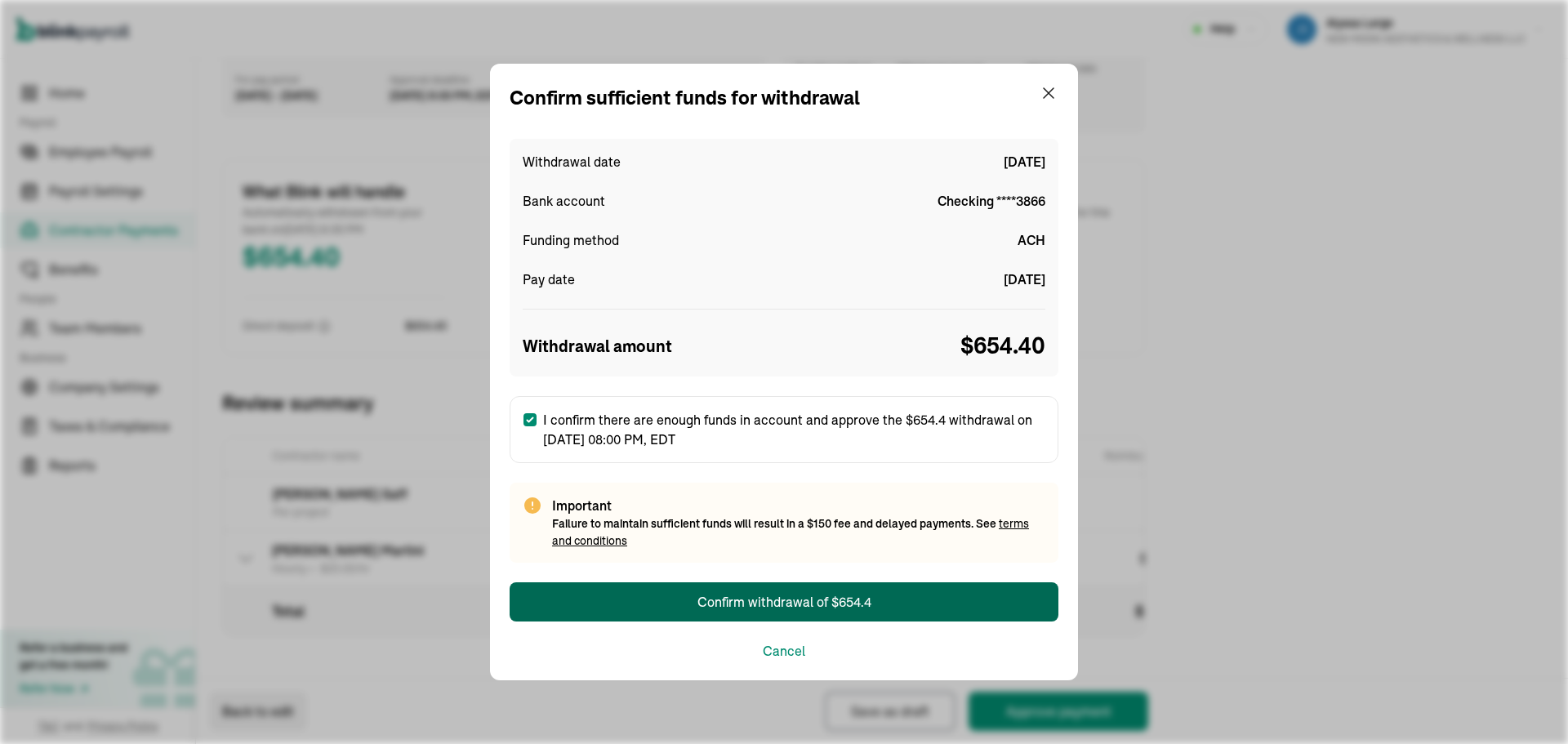
click at [736, 603] on div "Confirm withdrawal of $654.4" at bounding box center [784, 602] width 174 height 20
